Goal: Information Seeking & Learning: Learn about a topic

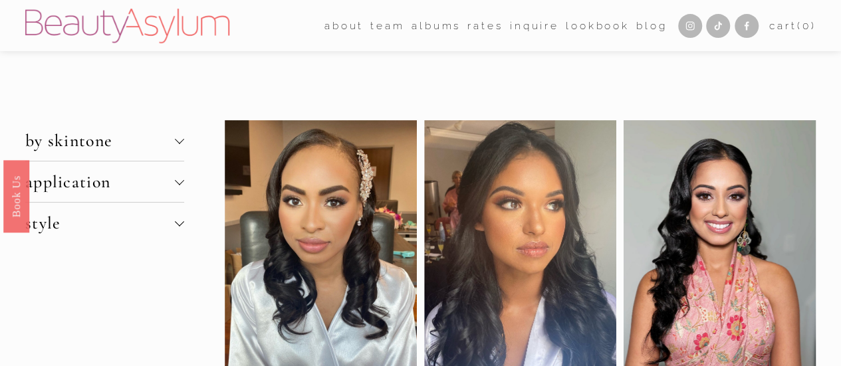
click at [137, 140] on span "by skintone" at bounding box center [100, 140] width 150 height 21
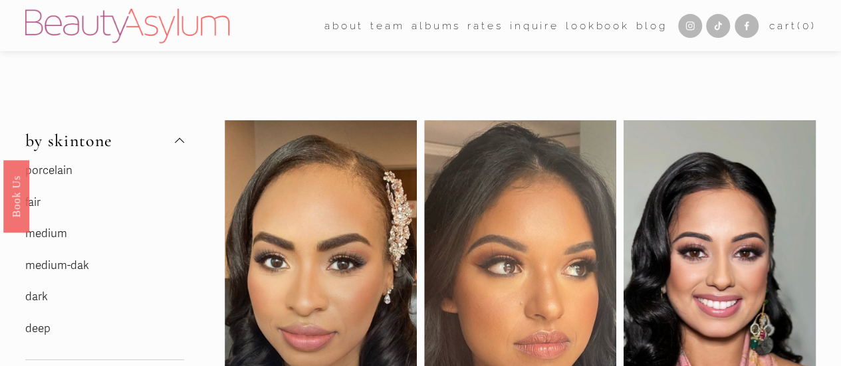
click at [37, 301] on link "dark" at bounding box center [36, 297] width 23 height 14
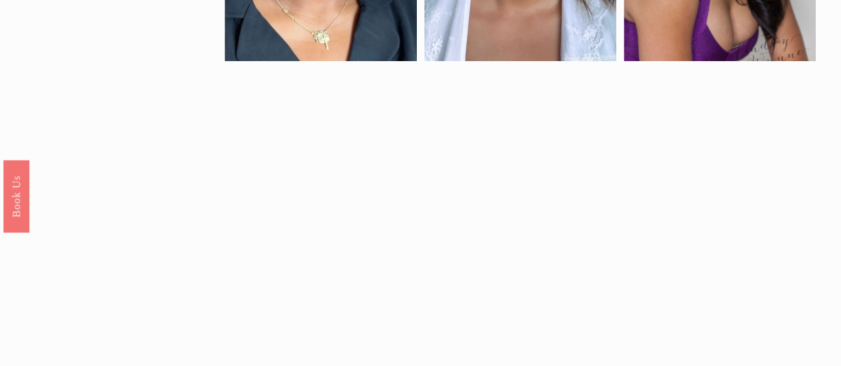
scroll to position [523, 0]
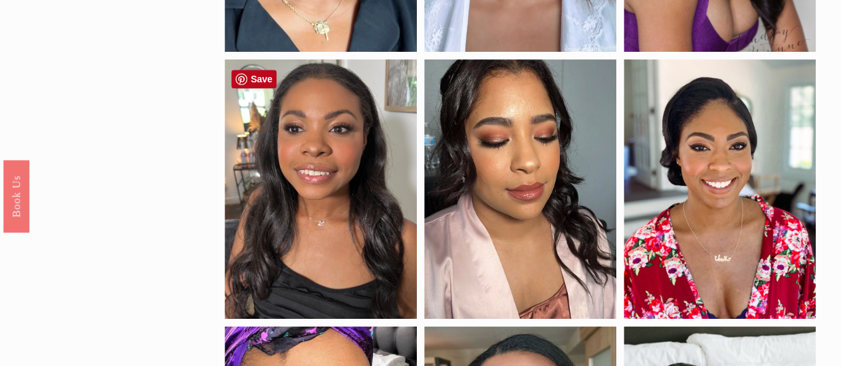
click at [340, 164] on div at bounding box center [321, 189] width 192 height 260
click at [342, 171] on div at bounding box center [321, 189] width 192 height 260
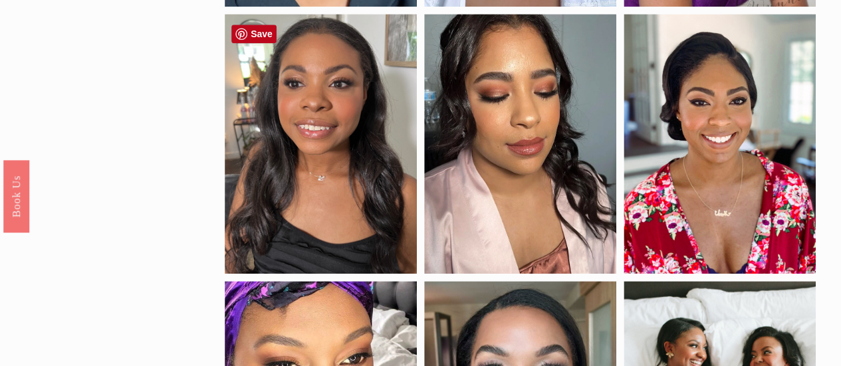
scroll to position [585, 0]
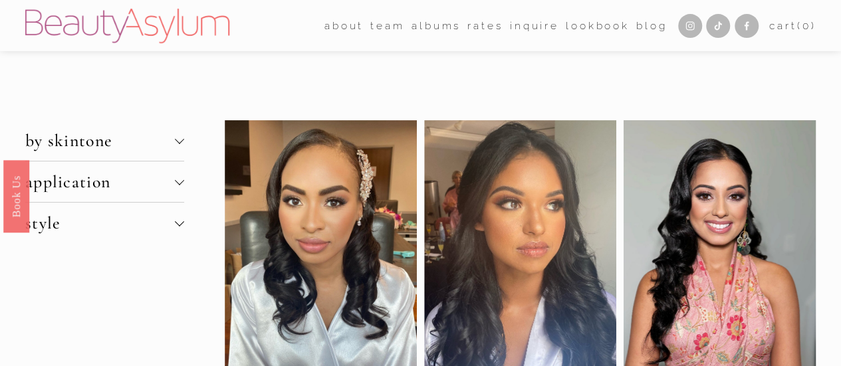
click at [98, 143] on span "by skintone" at bounding box center [100, 140] width 150 height 21
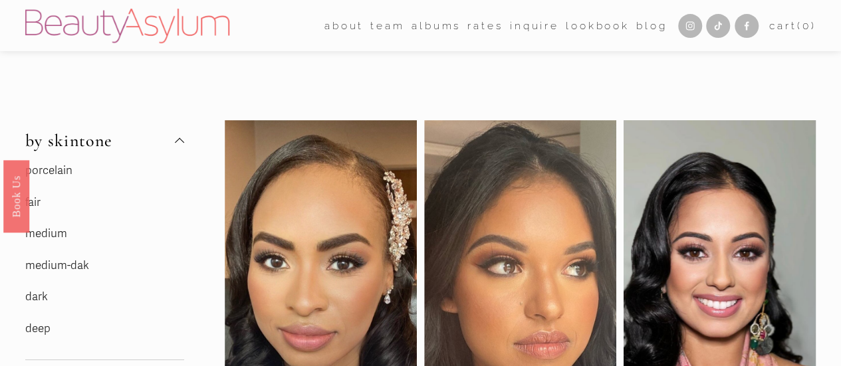
click at [43, 266] on link "medium-dak" at bounding box center [57, 266] width 64 height 14
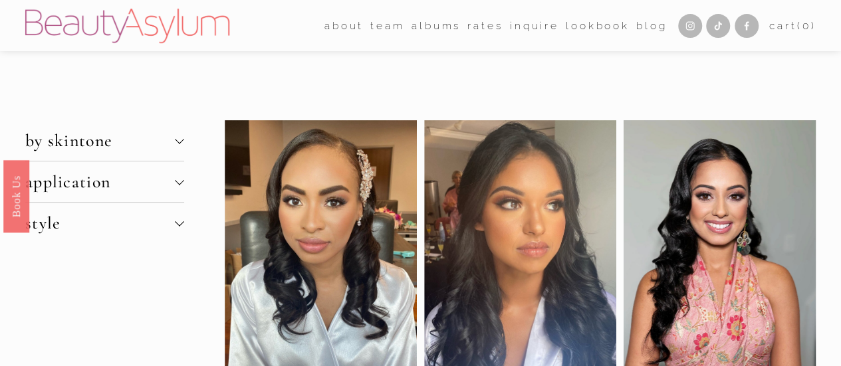
click at [122, 153] on button "by skintone" at bounding box center [104, 140] width 159 height 41
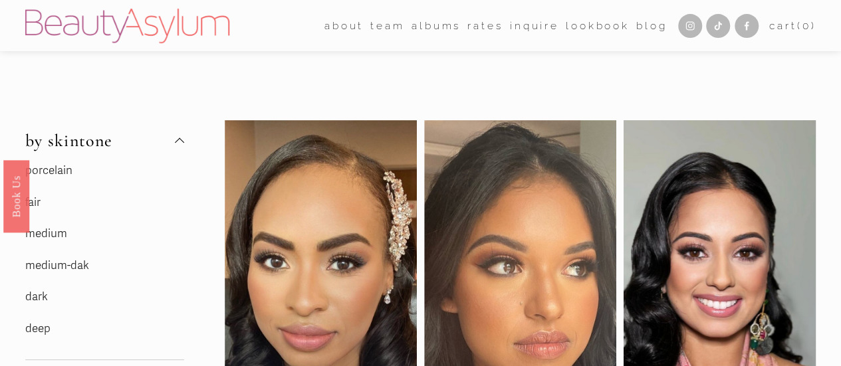
click at [35, 298] on link "dark" at bounding box center [36, 297] width 23 height 14
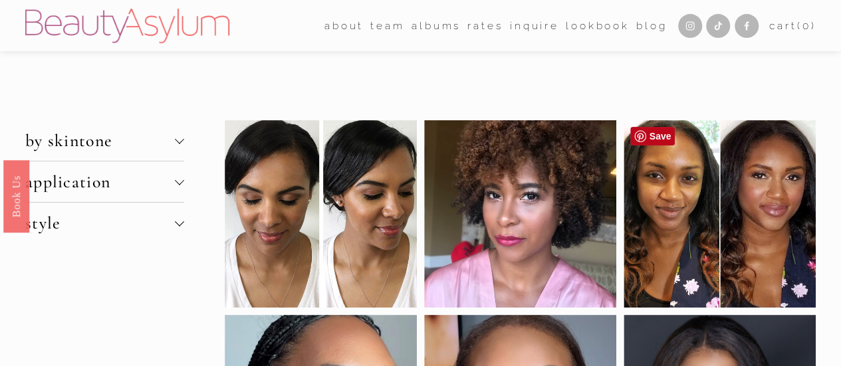
click at [775, 193] on div at bounding box center [720, 213] width 192 height 187
click at [780, 181] on div at bounding box center [720, 213] width 192 height 187
